Goal: Task Accomplishment & Management: Manage account settings

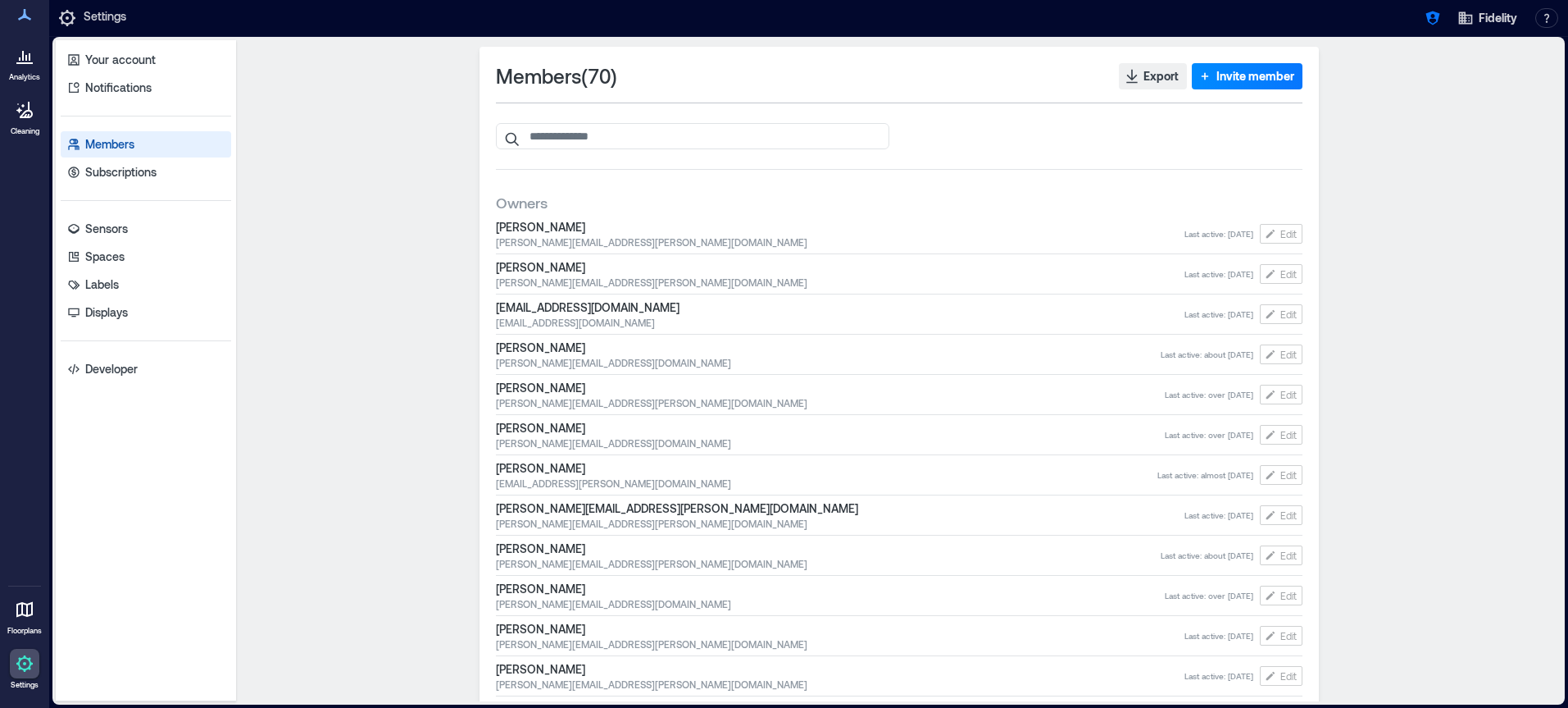
drag, startPoint x: 1269, startPoint y: 78, endPoint x: 1088, endPoint y: 168, distance: 202.1
click at [1267, 80] on span "Invite member" at bounding box center [1255, 76] width 78 height 16
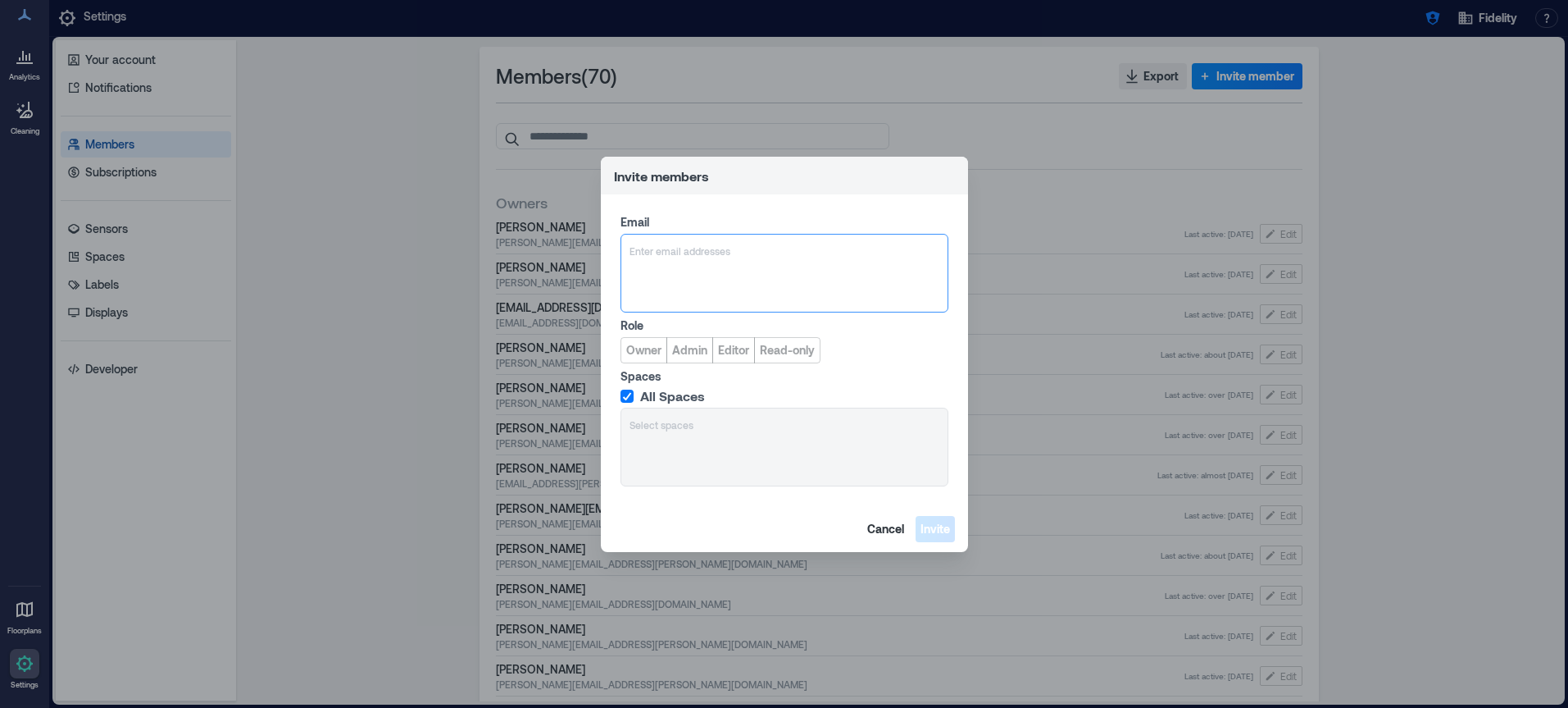
type input "**********"
click at [699, 323] on span "[EMAIL_ADDRESS][DOMAIN_NAME]" at bounding box center [730, 330] width 135 height 14
click at [889, 522] on span "Cancel" at bounding box center [886, 528] width 37 height 16
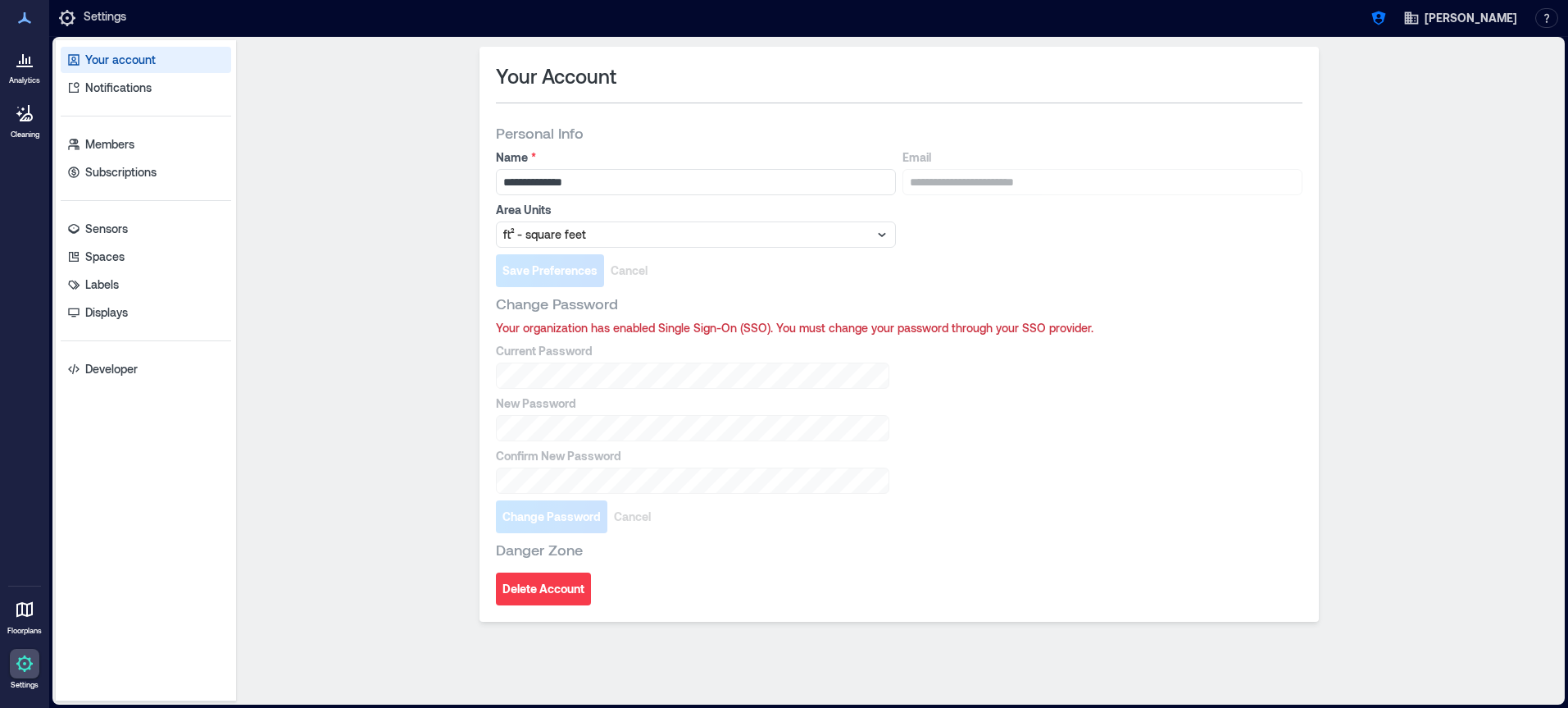
click at [27, 61] on icon at bounding box center [24, 58] width 19 height 19
click at [25, 57] on icon at bounding box center [24, 58] width 19 height 19
click at [24, 58] on icon at bounding box center [24, 58] width 19 height 19
click at [18, 65] on icon at bounding box center [24, 58] width 19 height 19
click at [132, 82] on p "Notifications" at bounding box center [118, 87] width 67 height 16
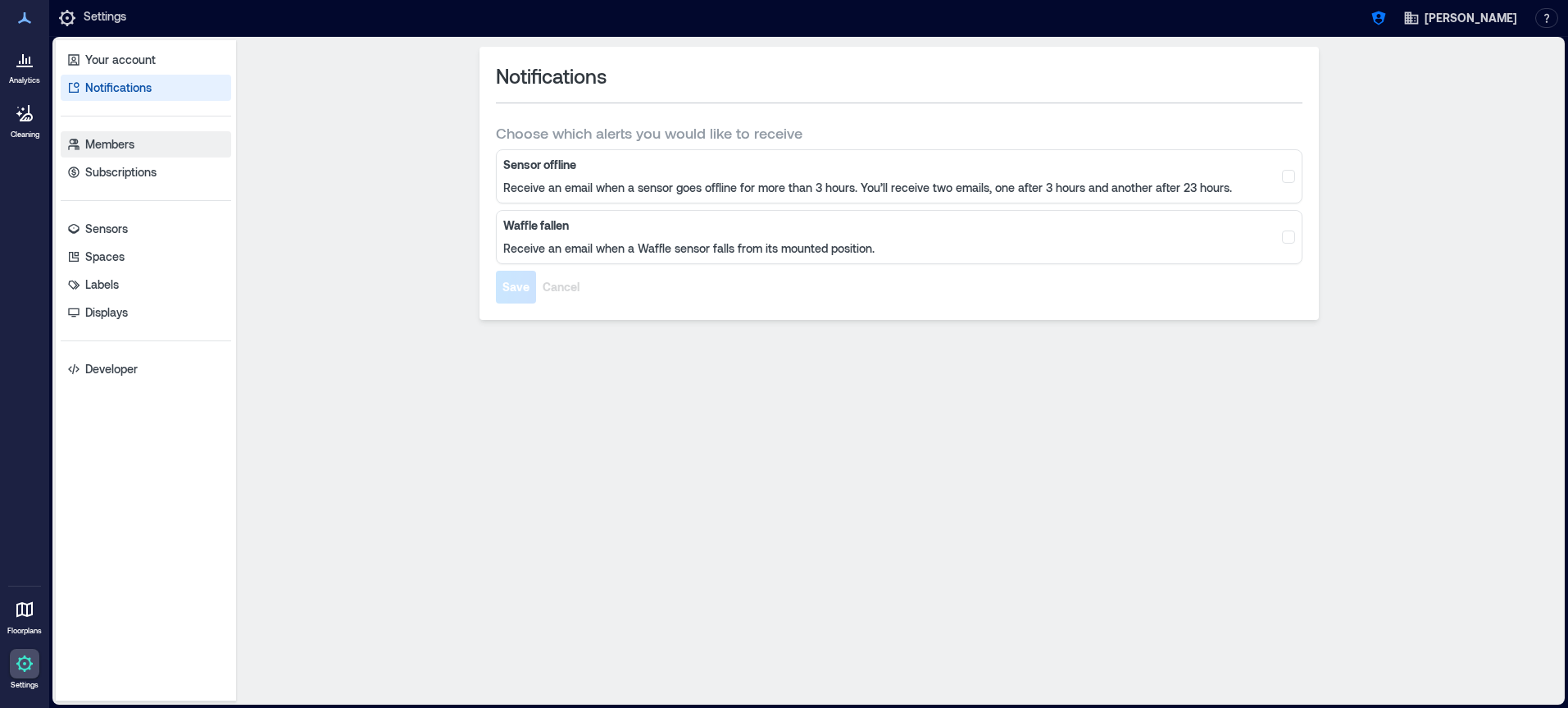
click at [135, 143] on link "Members" at bounding box center [146, 143] width 170 height 26
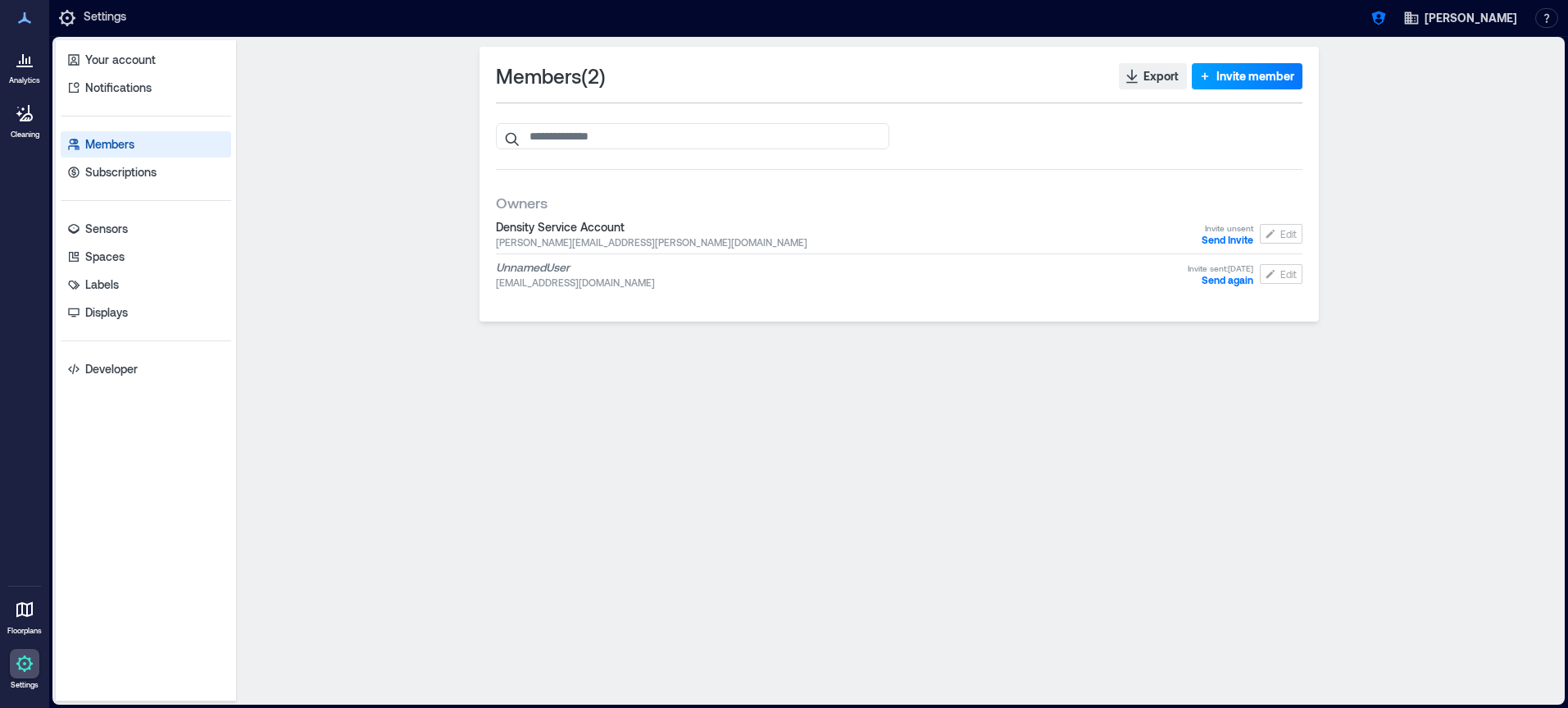
click at [1220, 78] on span "Invite member" at bounding box center [1255, 76] width 78 height 16
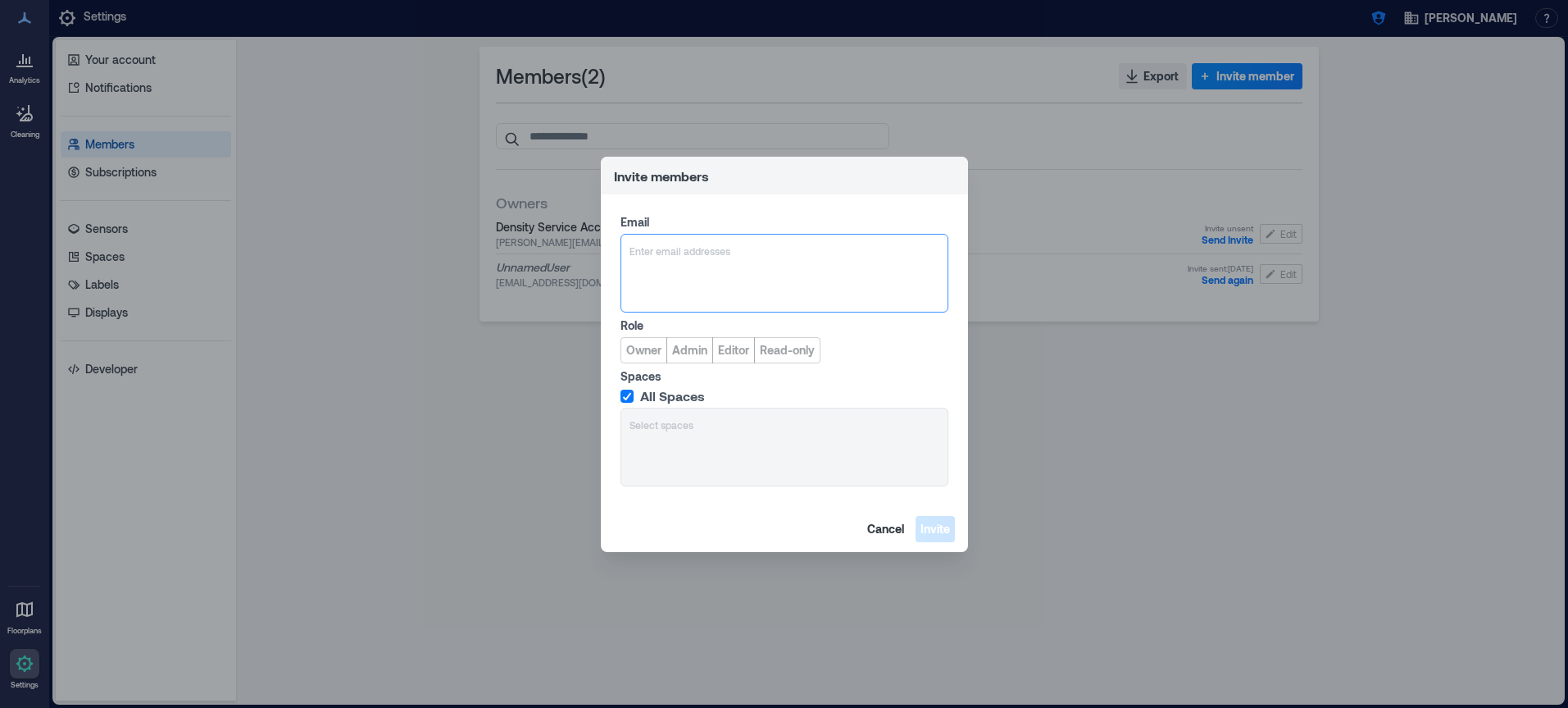
type input "**********"
drag, startPoint x: 713, startPoint y: 323, endPoint x: 671, endPoint y: 344, distance: 47.0
click at [713, 323] on span "[EMAIL_ADDRESS][DOMAIN_NAME]" at bounding box center [730, 330] width 135 height 14
click at [650, 346] on span "Owner" at bounding box center [644, 349] width 35 height 16
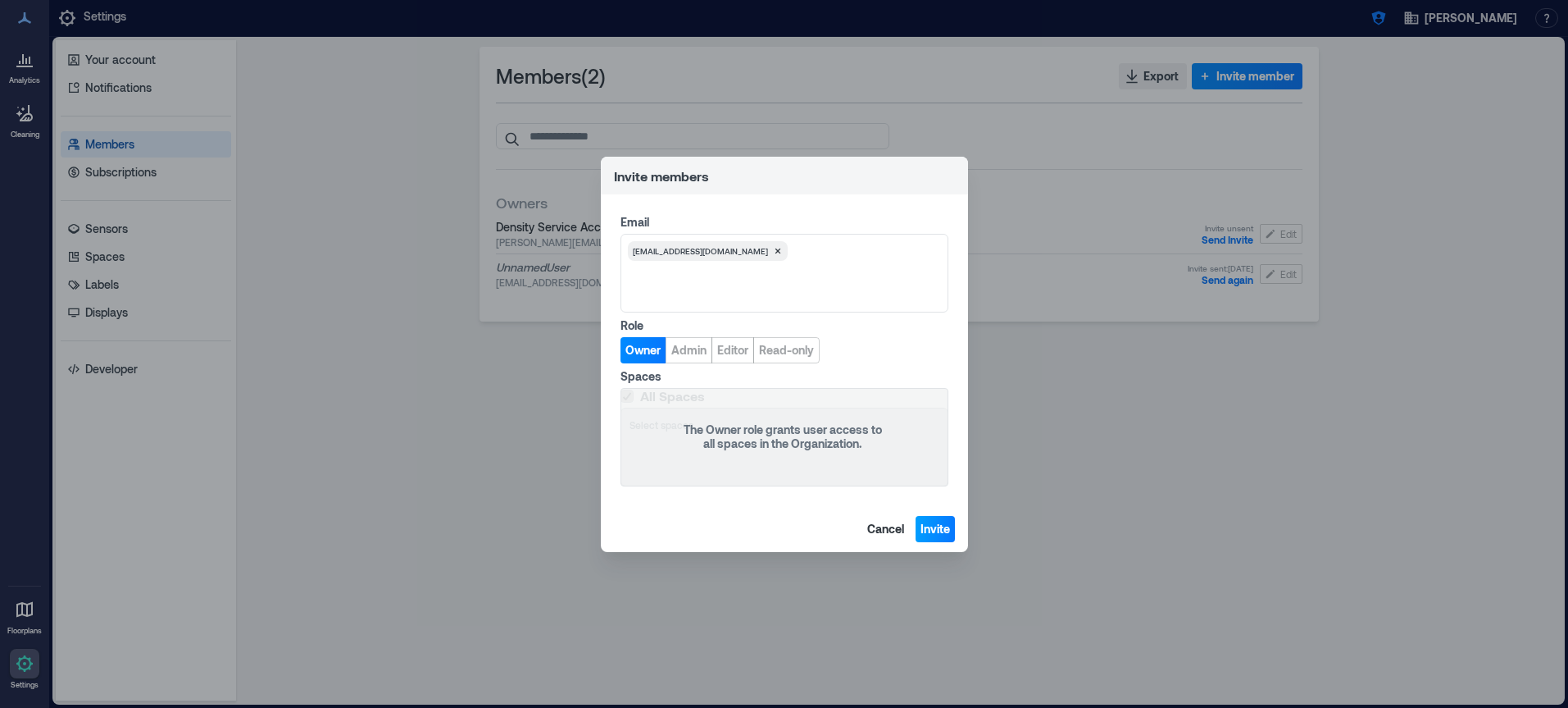
click at [938, 521] on span "Invite" at bounding box center [935, 528] width 30 height 16
